Goal: Transaction & Acquisition: Purchase product/service

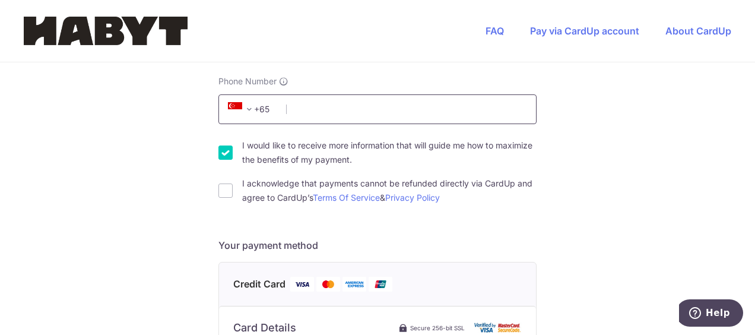
scroll to position [356, 0]
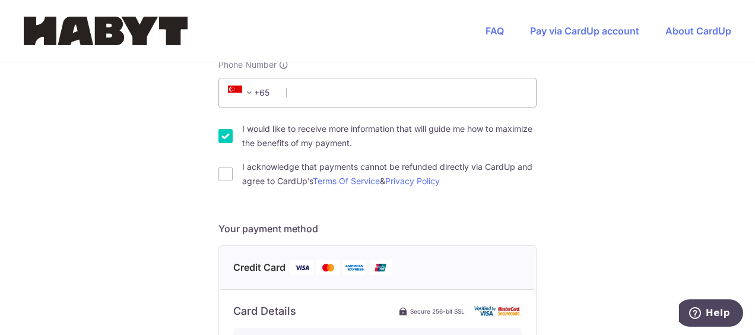
click at [218, 138] on input "I would like to receive more information that will guide me how to maximize the…" at bounding box center [225, 136] width 14 height 14
checkbox input "false"
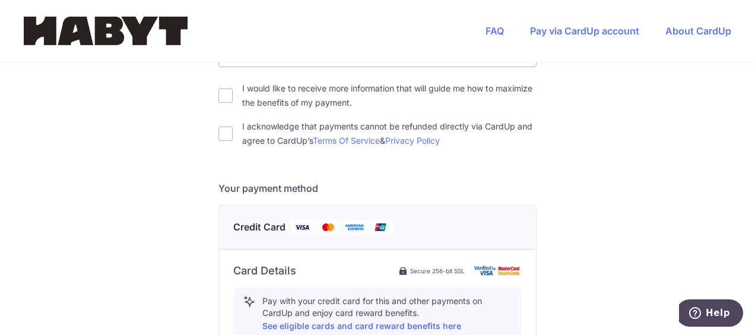
scroll to position [415, 0]
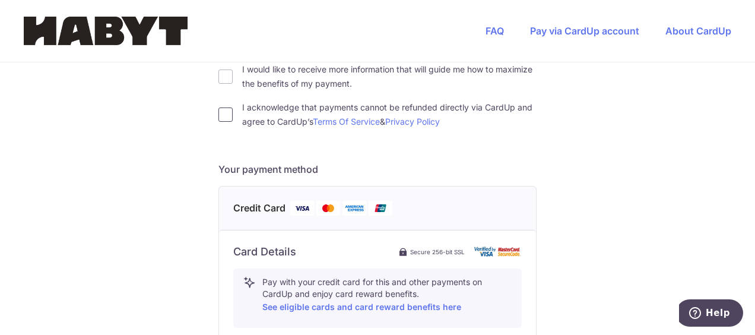
click at [221, 116] on input "I acknowledge that payments cannot be refunded directly via CardUp and agree to…" at bounding box center [225, 114] width 14 height 14
checkbox input "true"
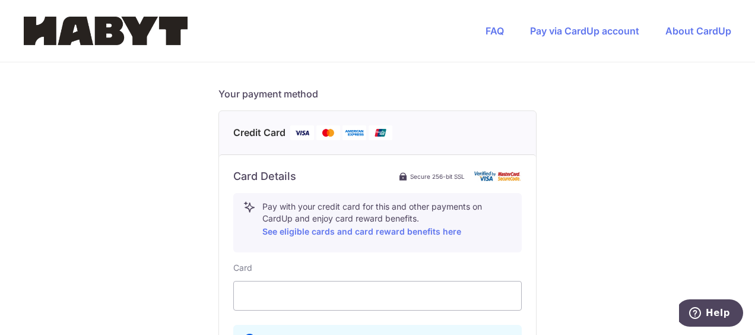
scroll to position [534, 0]
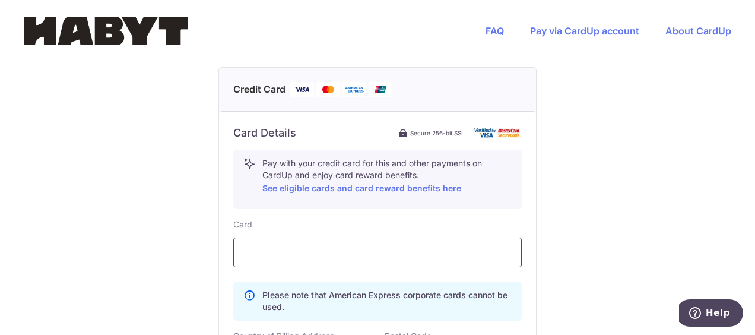
click at [328, 241] on div at bounding box center [377, 252] width 288 height 30
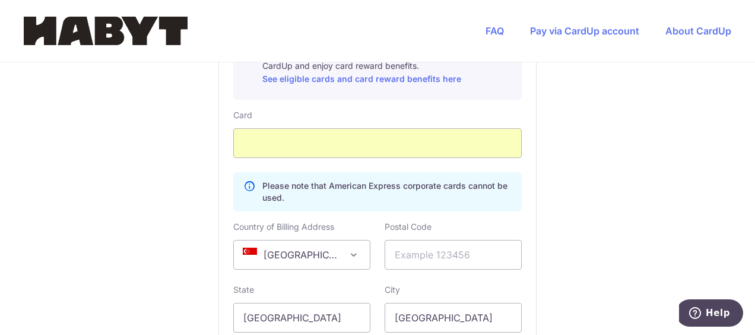
scroll to position [653, 0]
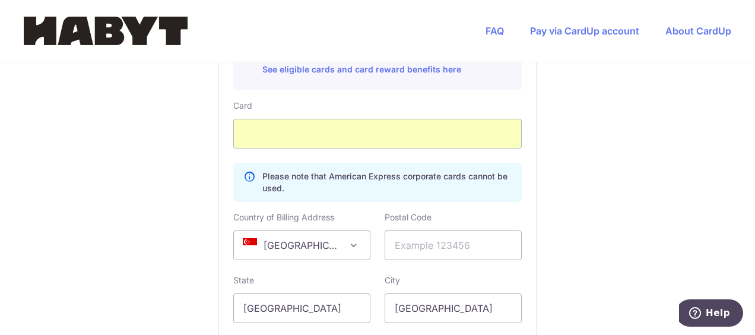
click at [355, 246] on span at bounding box center [354, 245] width 14 height 14
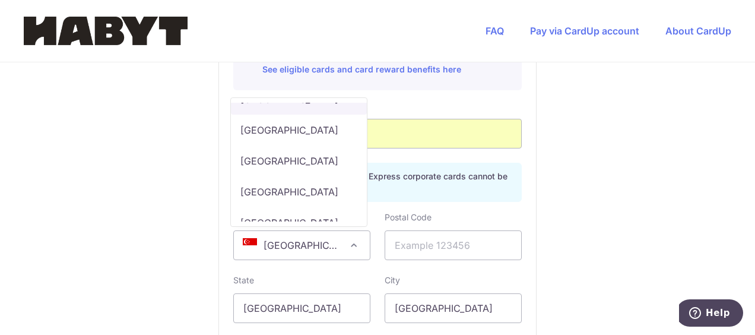
scroll to position [7459, 0]
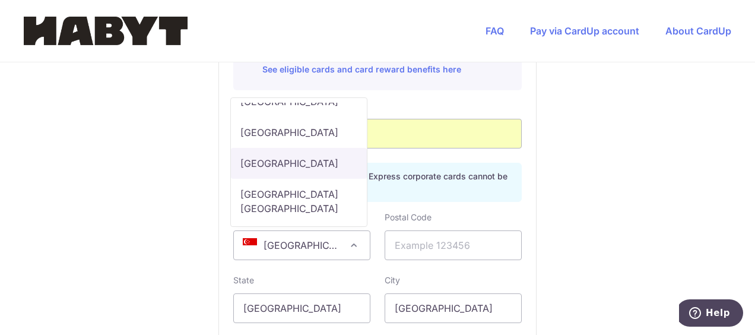
select select "US"
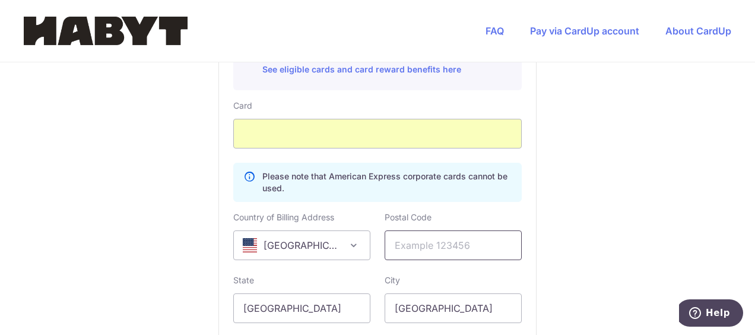
click at [436, 247] on input "text" at bounding box center [453, 245] width 137 height 30
type input "02061"
click at [333, 304] on input "[GEOGRAPHIC_DATA]" at bounding box center [301, 308] width 137 height 30
type input "S"
type input "[US_STATE]"
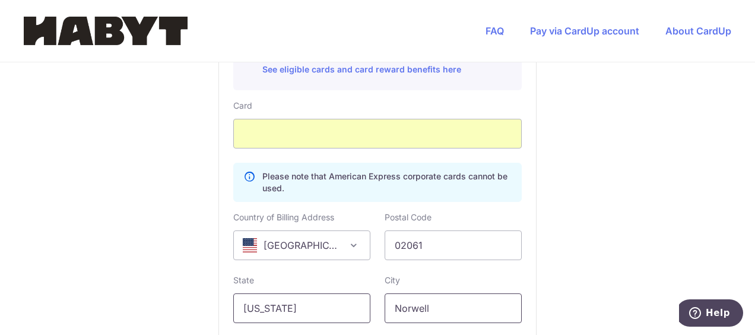
type input "Norwell"
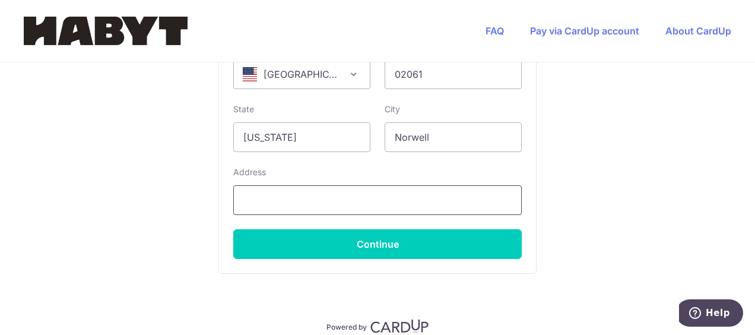
click at [292, 201] on input "text" at bounding box center [377, 200] width 288 height 30
type input "[STREET_ADDRESS][PERSON_NAME]"
select select "1"
type input "1857208351"
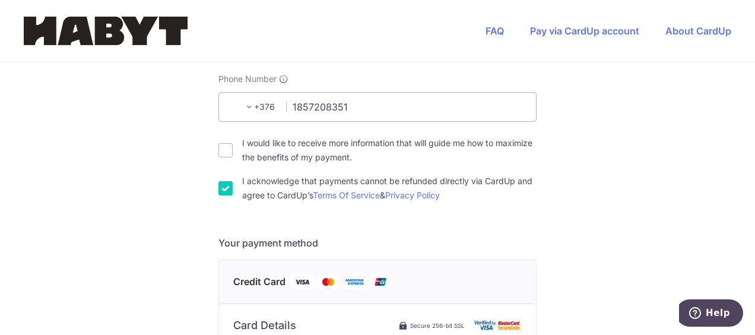
scroll to position [283, 0]
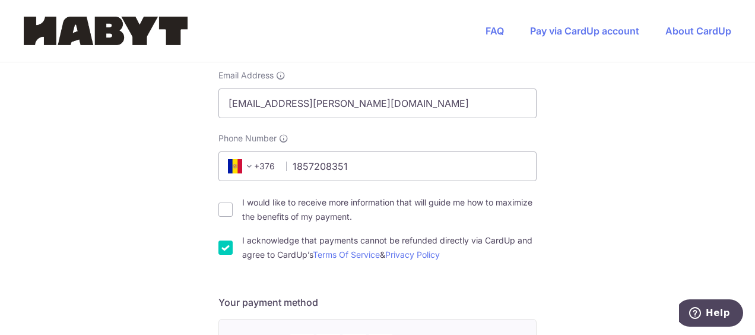
click at [250, 167] on span at bounding box center [249, 166] width 14 height 14
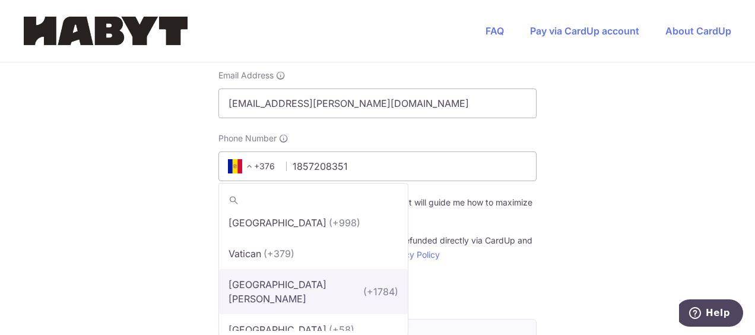
scroll to position [7253, 0]
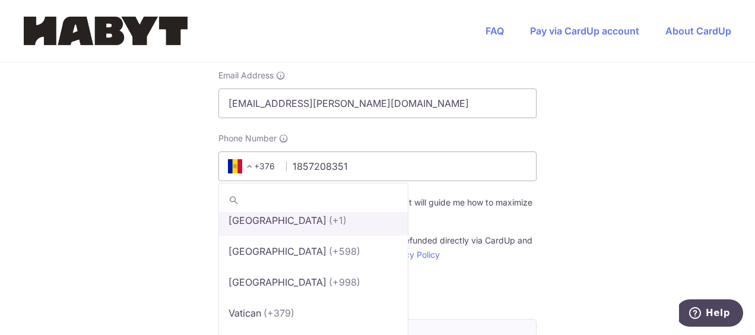
select select "233"
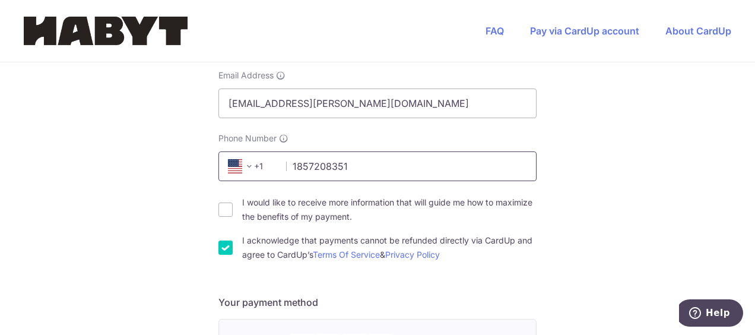
drag, startPoint x: 291, startPoint y: 164, endPoint x: 327, endPoint y: 158, distance: 36.8
click at [293, 164] on input "1857208351" at bounding box center [377, 166] width 318 height 30
type input "857208351"
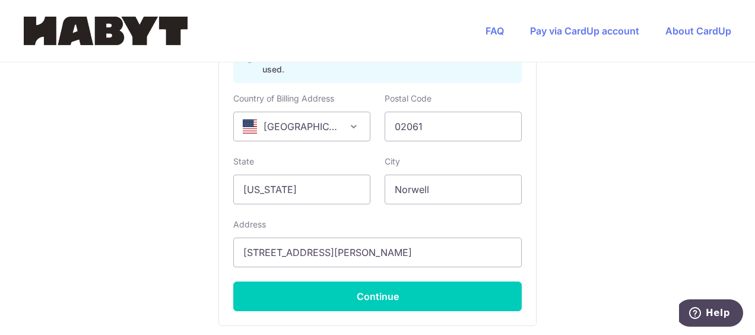
scroll to position [831, 0]
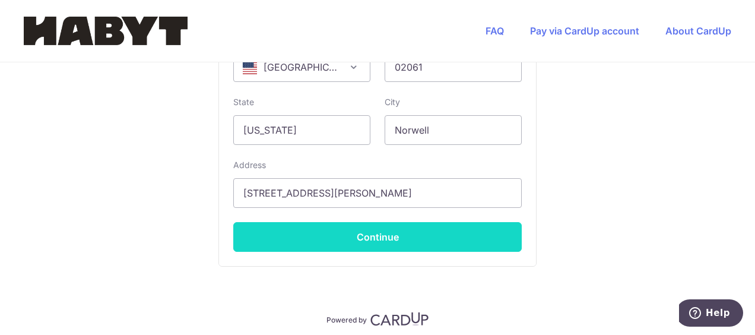
click at [408, 239] on button "Continue" at bounding box center [377, 237] width 288 height 30
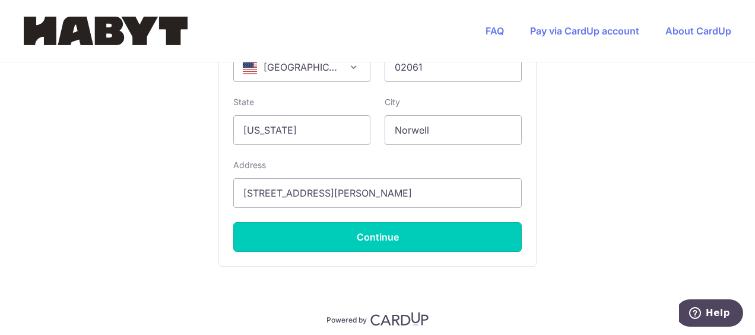
type input "**** 0281"
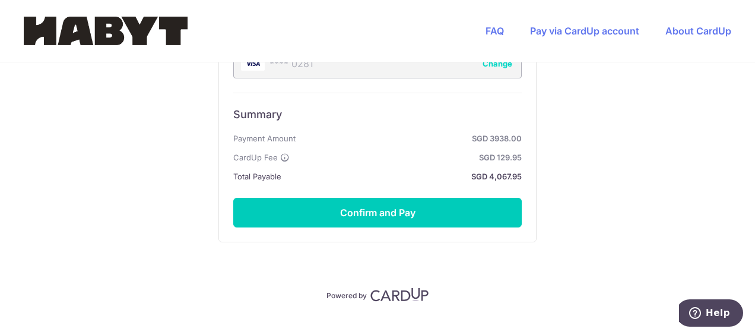
scroll to position [743, 0]
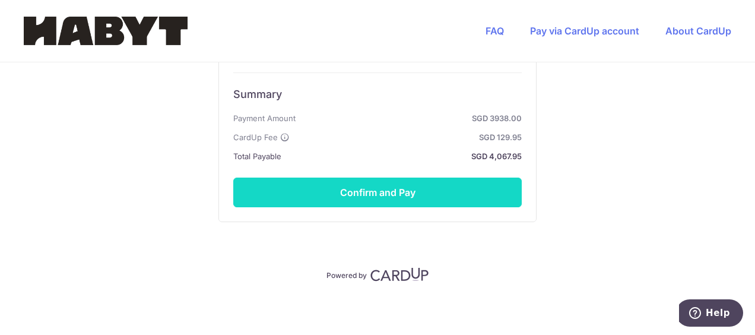
click at [413, 196] on button "Confirm and Pay" at bounding box center [377, 192] width 288 height 30
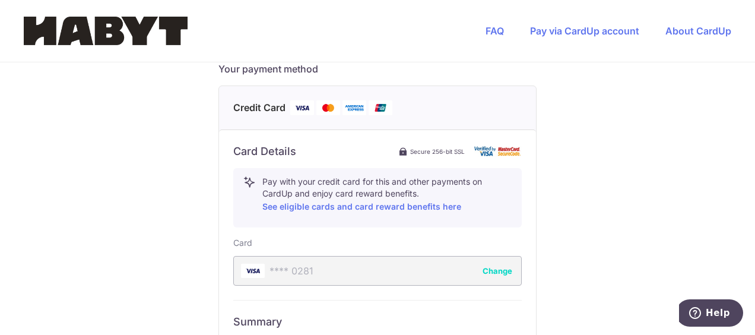
scroll to position [506, 0]
